Goal: Find specific page/section: Find specific page/section

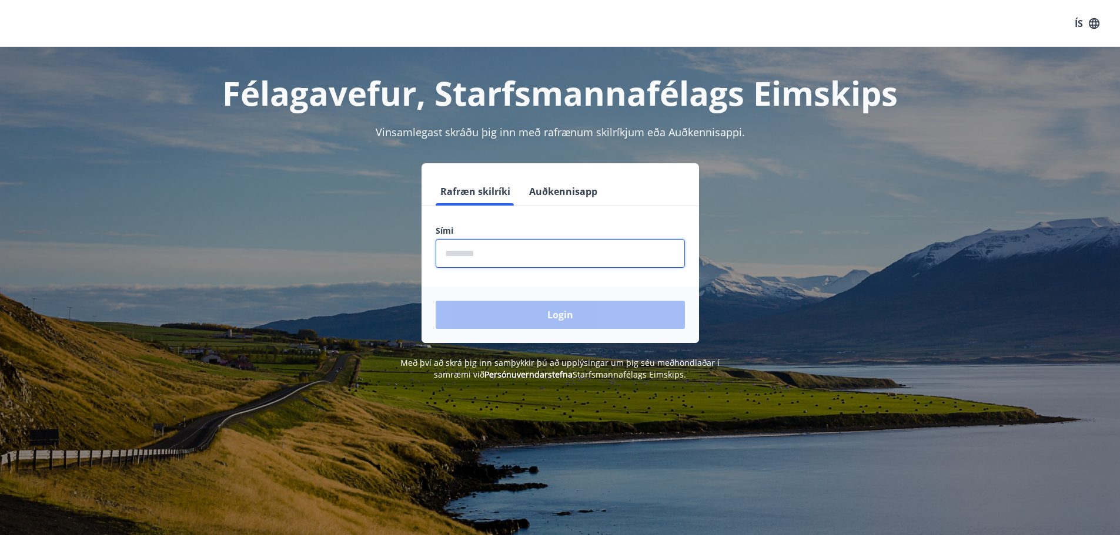
click at [480, 253] on input "phone" at bounding box center [560, 253] width 249 height 29
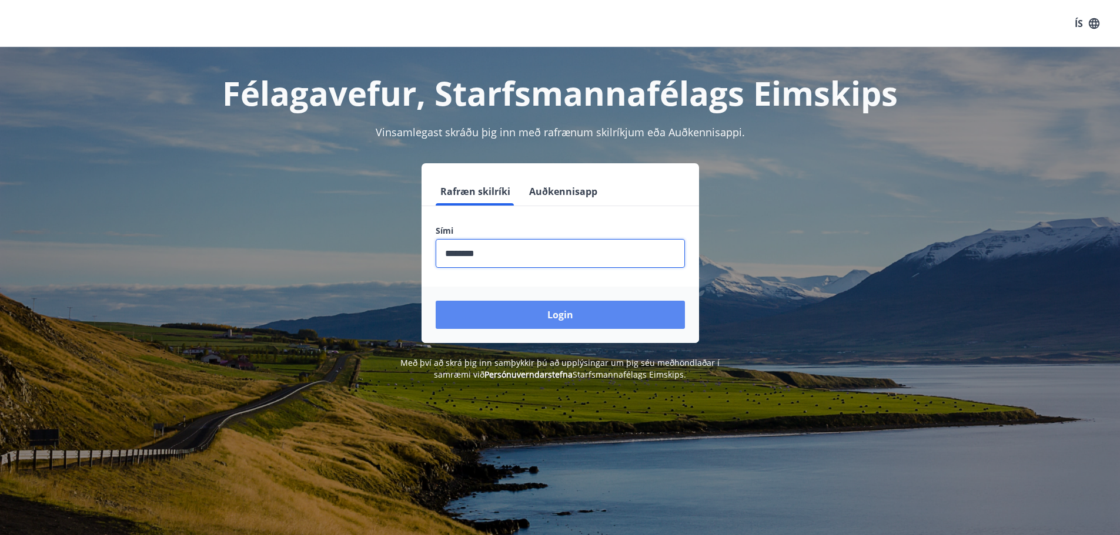
type input "********"
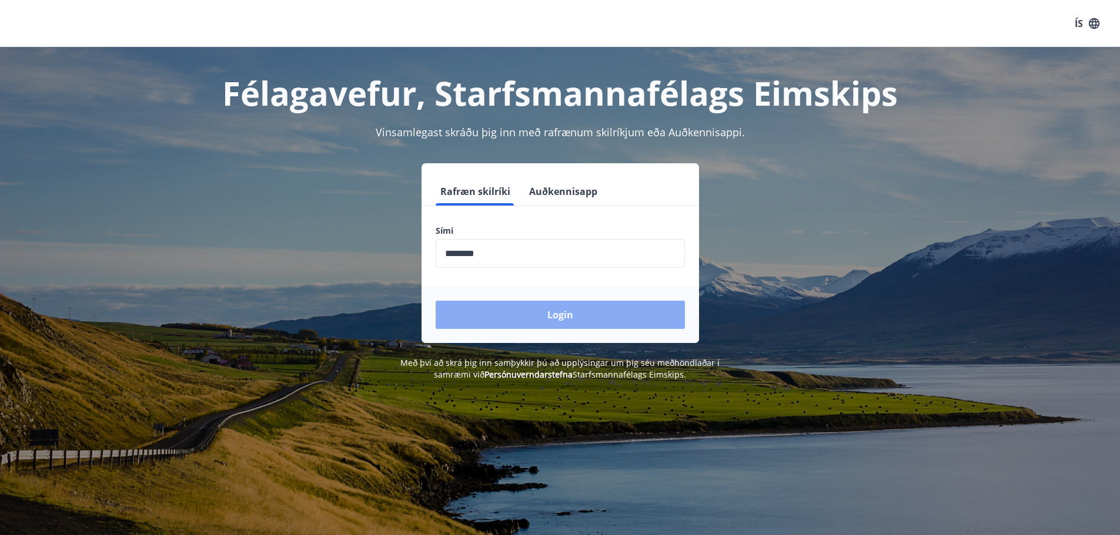
click at [522, 309] on button "Login" at bounding box center [560, 315] width 249 height 28
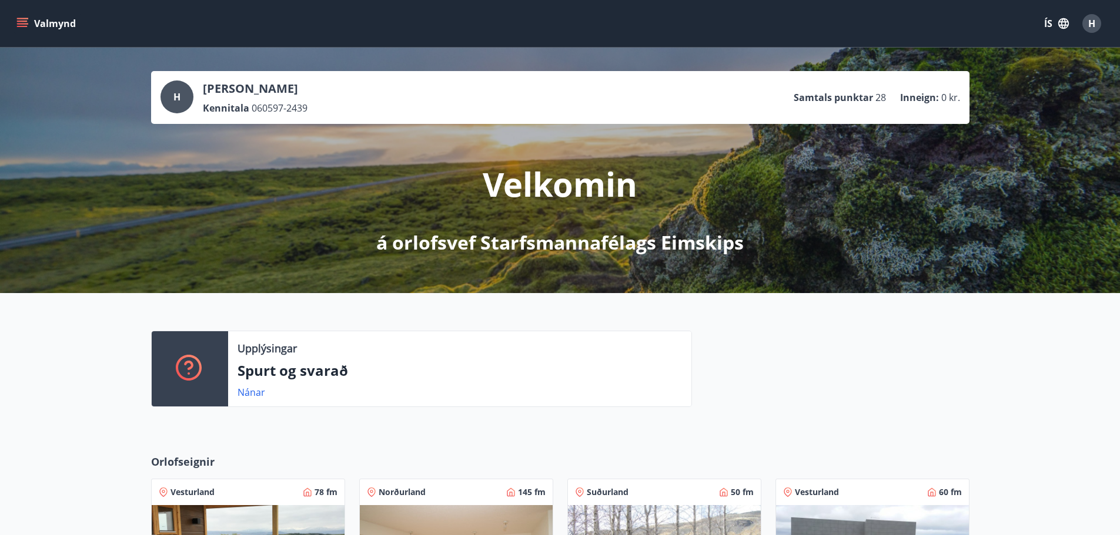
click at [31, 9] on div "Valmynd ÍS H" at bounding box center [559, 23] width 1091 height 28
click at [24, 22] on icon "menu" at bounding box center [22, 21] width 11 height 1
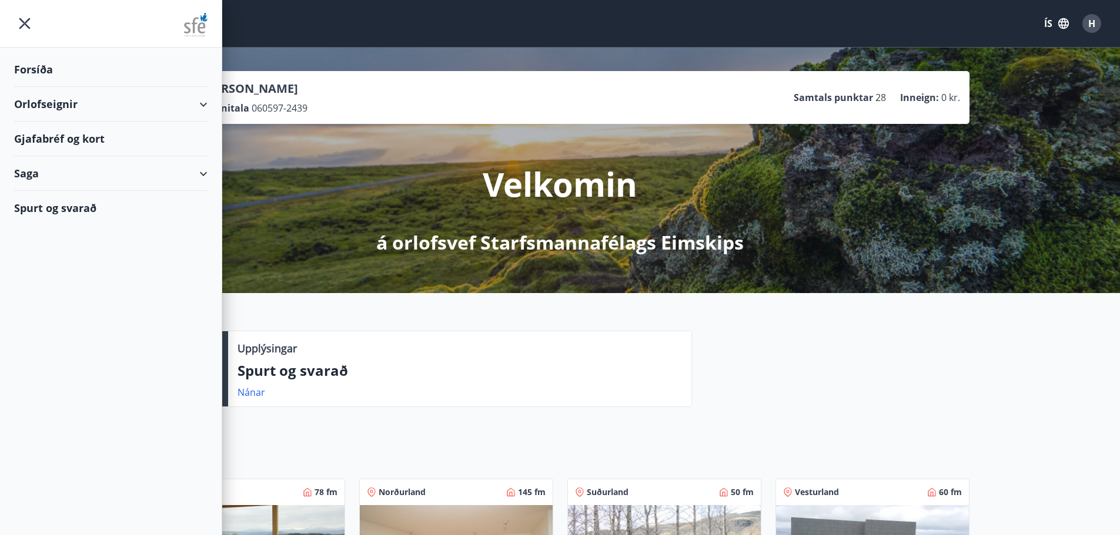
click at [98, 71] on div "Forsíða" at bounding box center [110, 69] width 193 height 35
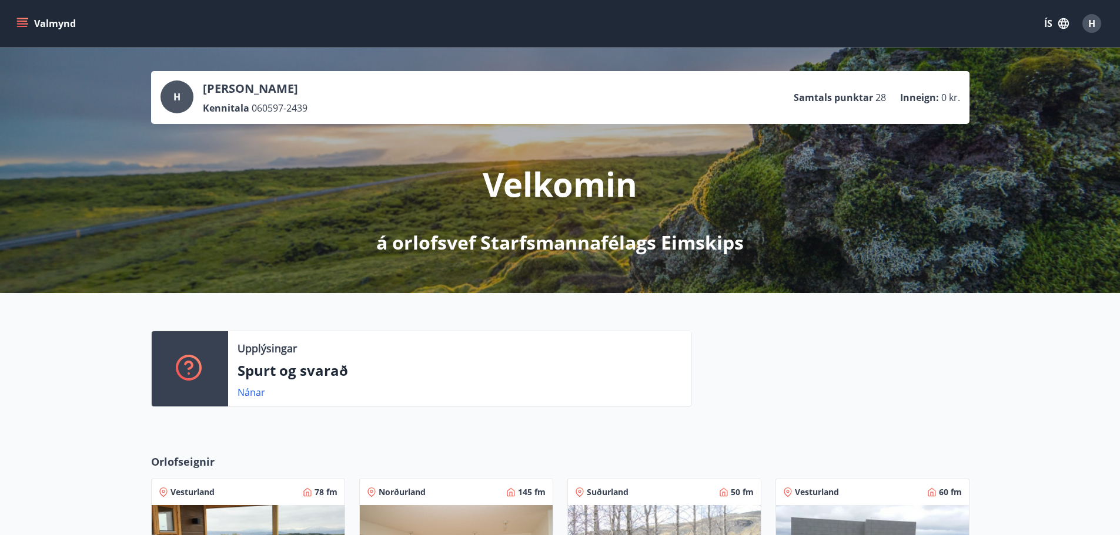
click at [21, 21] on icon "menu" at bounding box center [22, 21] width 11 height 1
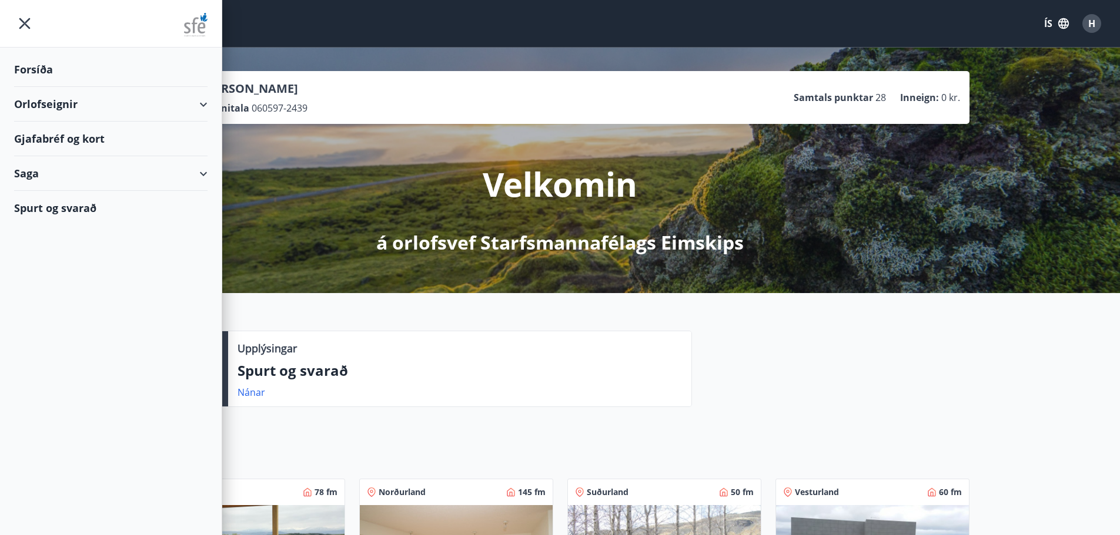
click at [118, 108] on div "Orlofseignir" at bounding box center [110, 104] width 193 height 35
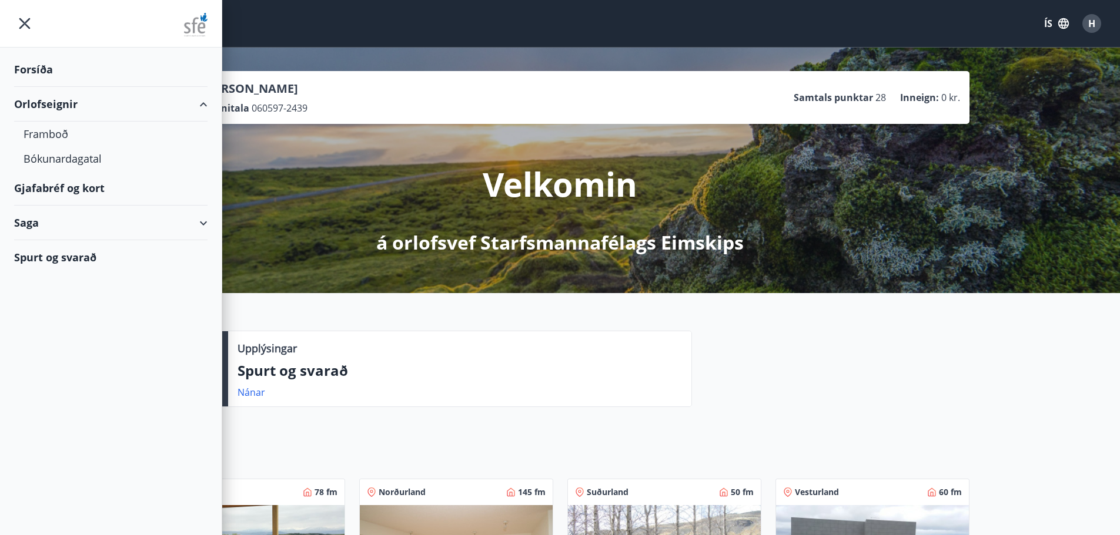
click at [78, 186] on div "Gjafabréf og kort" at bounding box center [110, 188] width 193 height 35
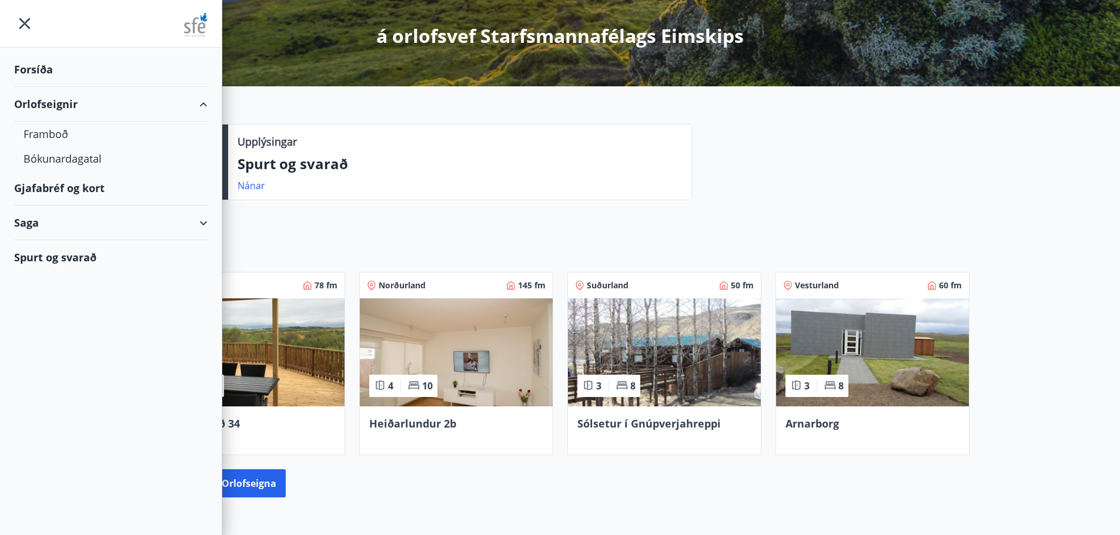
scroll to position [99, 0]
